Goal: Task Accomplishment & Management: Manage account settings

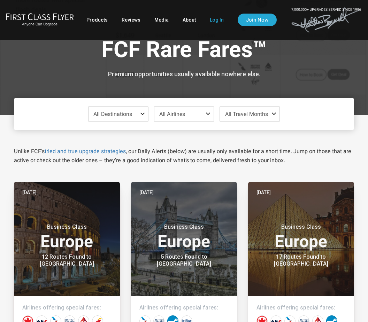
click at [214, 24] on link "Log In" at bounding box center [217, 20] width 14 height 13
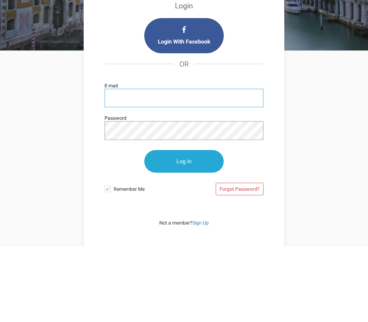
type input "global.nomads@yahoo.com"
click at [184, 225] on input "Log In" at bounding box center [183, 236] width 79 height 23
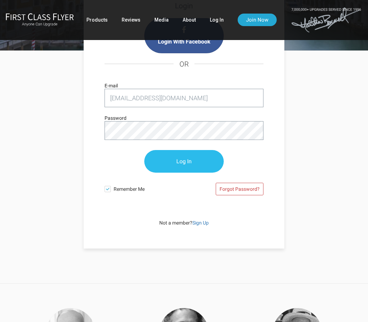
click at [197, 164] on input "Log In" at bounding box center [183, 161] width 79 height 23
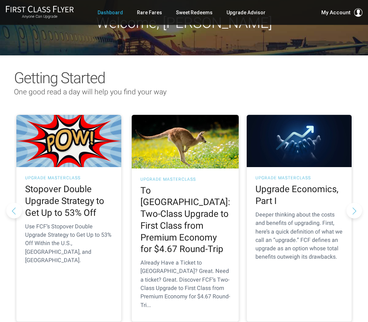
scroll to position [22, 0]
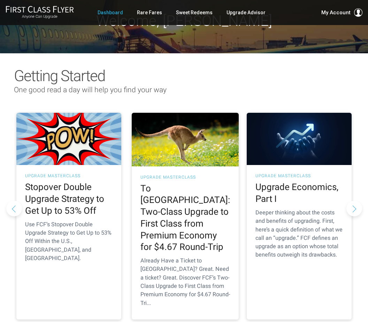
click at [355, 200] on button "Next slide" at bounding box center [354, 208] width 16 height 16
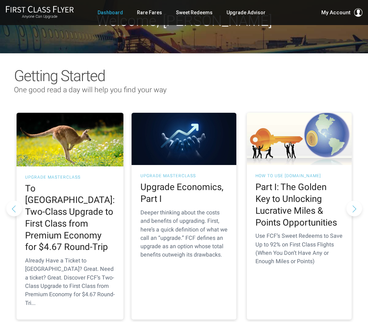
click at [359, 200] on button "Next slide" at bounding box center [354, 208] width 16 height 16
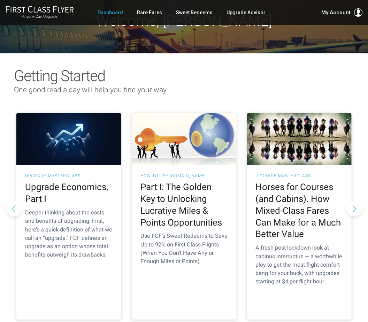
click at [361, 200] on button "Next slide" at bounding box center [354, 208] width 16 height 16
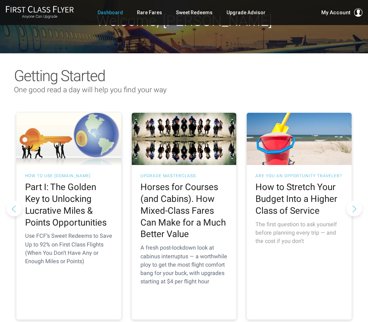
click at [337, 216] on div "Are You An Opportunity Traveler? How to Stretch Your Budget Into a Higher Class…" at bounding box center [298, 211] width 105 height 93
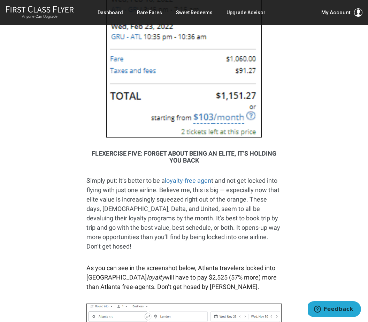
scroll to position [2018, 0]
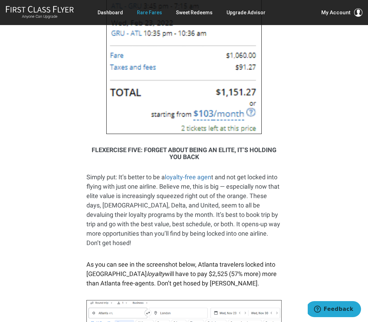
click at [150, 10] on link "Rare Fares" at bounding box center [149, 12] width 25 height 13
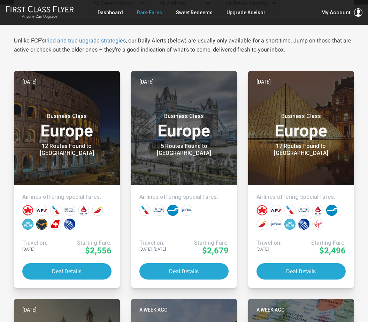
scroll to position [138, 0]
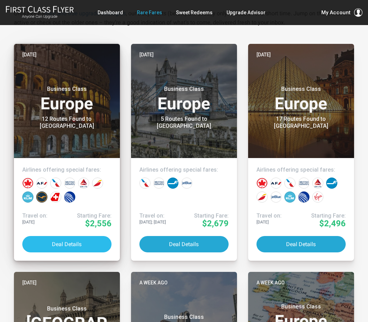
click at [70, 238] on button "Deal Details" at bounding box center [66, 244] width 89 height 16
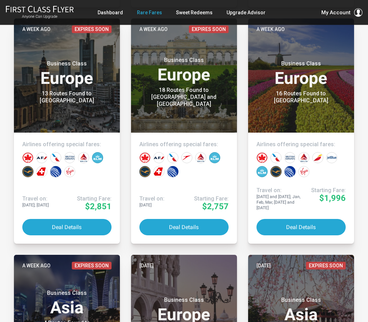
scroll to position [616, 0]
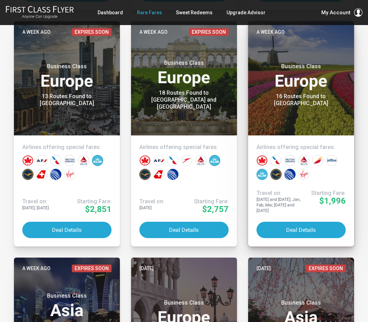
click at [332, 107] on header "A week ago Business Class Europe 16 Routes Found to [GEOGRAPHIC_DATA]" at bounding box center [301, 78] width 106 height 114
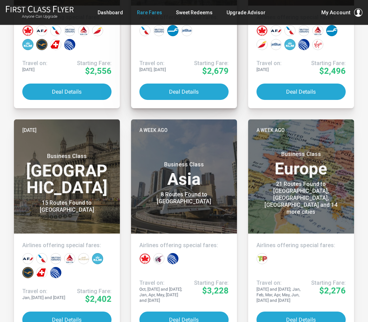
scroll to position [240, 0]
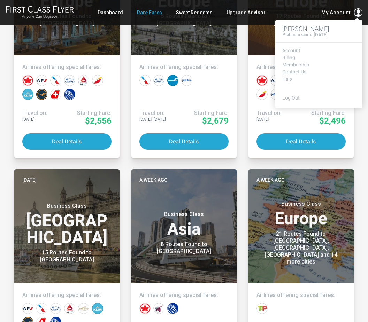
click at [348, 14] on span "My Account" at bounding box center [335, 12] width 29 height 8
click at [291, 63] on link "Membership" at bounding box center [318, 64] width 73 height 5
click at [298, 71] on link "Contact Us" at bounding box center [318, 71] width 73 height 5
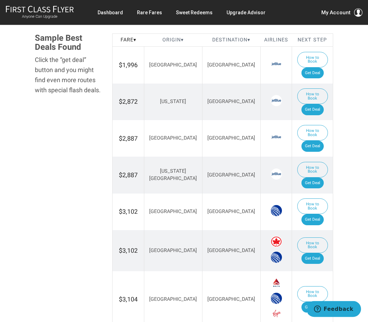
scroll to position [397, 0]
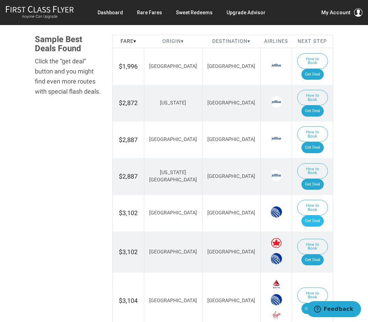
click at [320, 215] on link "Get Deal" at bounding box center [312, 220] width 22 height 11
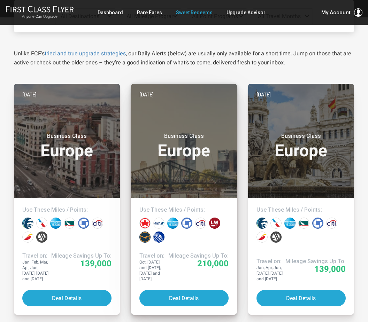
scroll to position [105, 0]
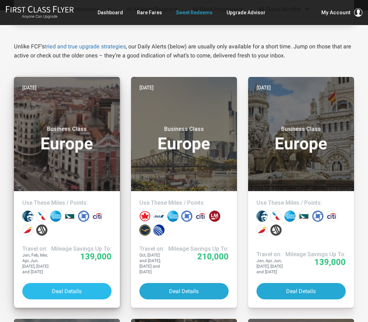
click at [75, 292] on button "Deal Details" at bounding box center [66, 291] width 89 height 16
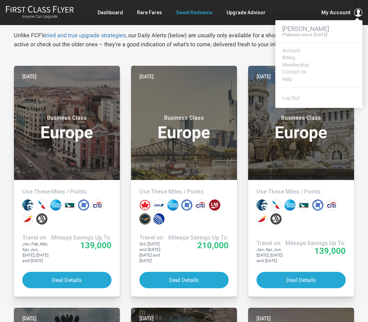
click at [343, 14] on span "My Account" at bounding box center [335, 12] width 29 height 8
click at [322, 30] on h3 "[PERSON_NAME]" at bounding box center [318, 28] width 73 height 7
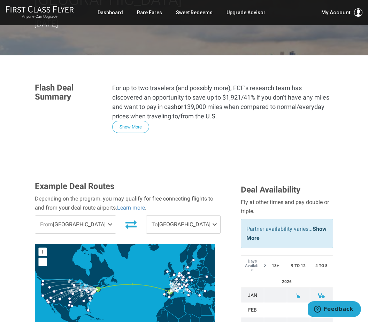
scroll to position [143, 0]
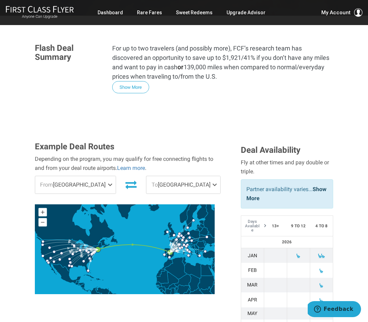
click at [107, 176] on span at bounding box center [111, 184] width 8 height 17
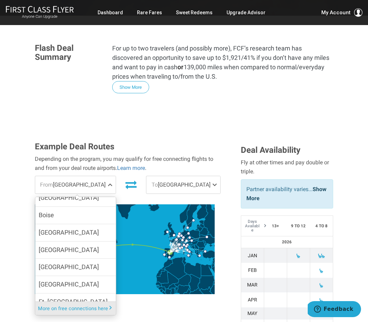
scroll to position [107, 0]
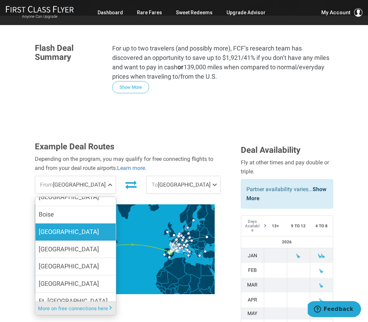
click at [65, 223] on label "Chicago" at bounding box center [75, 231] width 80 height 17
click at [0, 0] on input "Chicago" at bounding box center [0, 0] width 0 height 0
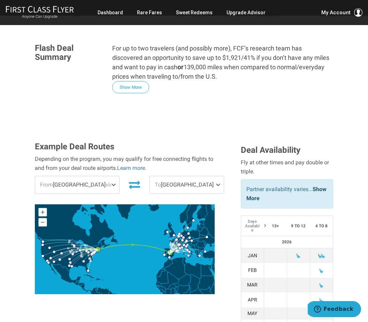
click at [215, 176] on span at bounding box center [219, 184] width 8 height 17
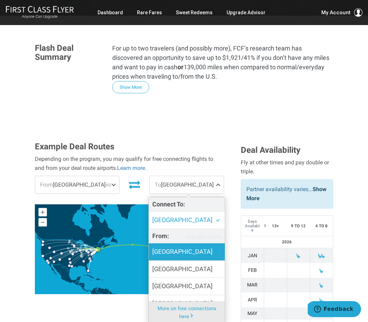
click at [175, 247] on span "Amsterdam" at bounding box center [182, 252] width 60 height 10
click at [0, 0] on input "Amsterdam" at bounding box center [0, 0] width 0 height 0
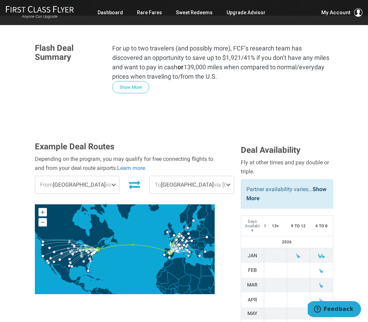
click at [255, 320] on td "Jun" at bounding box center [251, 327] width 23 height 15
click at [321, 322] on span at bounding box center [320, 327] width 5 height 5
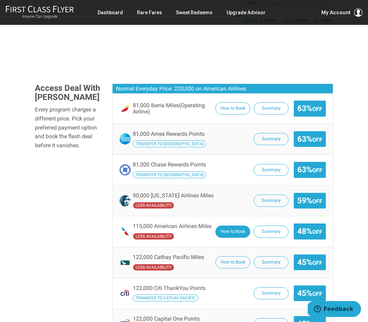
scroll to position [512, 0]
click at [225, 226] on button "How to Book" at bounding box center [232, 232] width 35 height 12
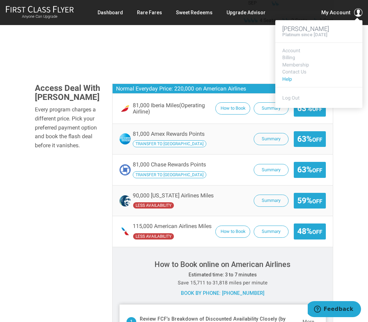
click at [289, 78] on link "Help" at bounding box center [318, 79] width 73 height 5
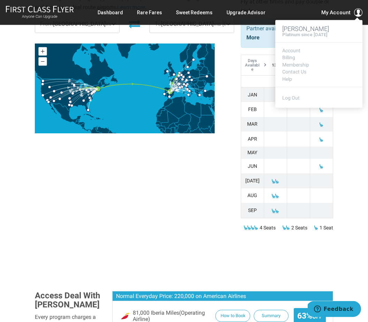
scroll to position [304, 0]
click at [340, 12] on span "My Account" at bounding box center [335, 12] width 29 height 8
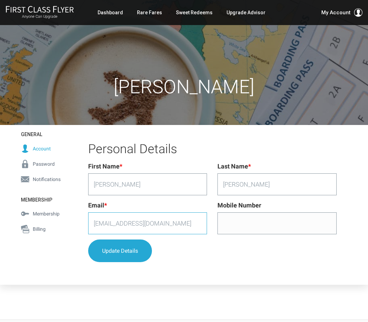
drag, startPoint x: 171, startPoint y: 224, endPoint x: 66, endPoint y: 227, distance: 105.5
click at [65, 227] on div "General Account Password Notifications Membership Membership Billing General Ac…" at bounding box center [184, 204] width 340 height 159
click at [46, 215] on span "Membership" at bounding box center [46, 214] width 27 height 8
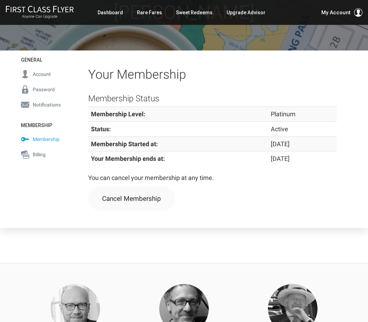
scroll to position [78, 0]
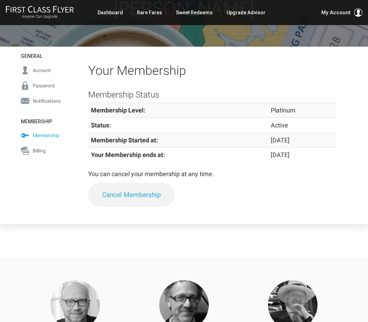
click at [132, 187] on link "Cancel Membership" at bounding box center [131, 195] width 87 height 24
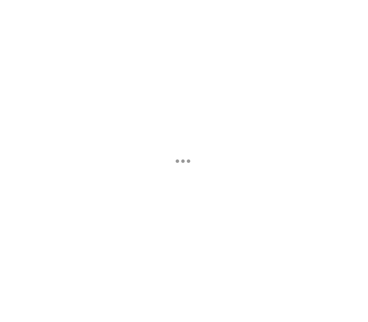
click at [132, 187] on div at bounding box center [184, 161] width 368 height 322
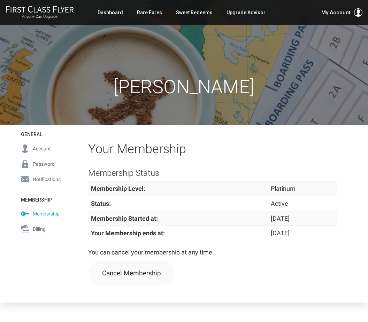
click at [38, 227] on span "Billing" at bounding box center [39, 229] width 13 height 8
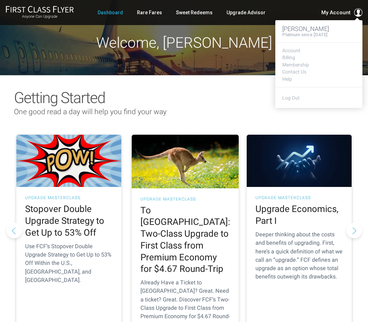
click at [336, 12] on span "My Account" at bounding box center [335, 12] width 29 height 8
click at [291, 62] on link "Membership" at bounding box center [318, 64] width 73 height 5
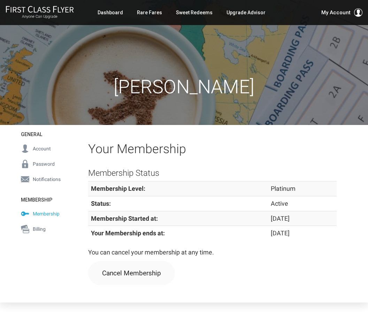
click at [40, 228] on span "Billing" at bounding box center [39, 229] width 13 height 8
